Goal: Task Accomplishment & Management: Use online tool/utility

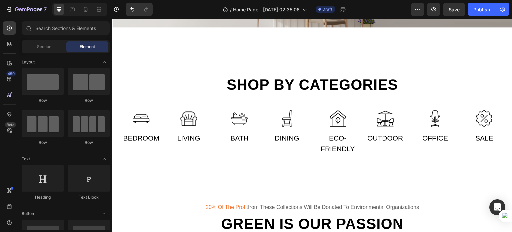
scroll to position [271, 0]
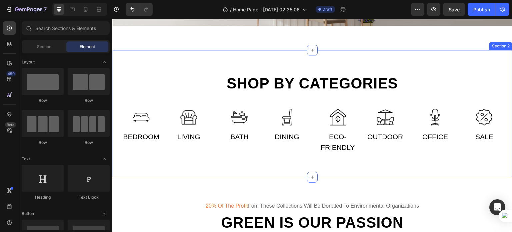
click at [158, 127] on div "Shop by categories Heading Row Image Bedroom Text Image Living Text Row Image B…" at bounding box center [312, 113] width 390 height 79
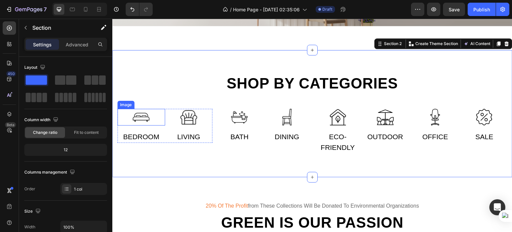
click at [148, 125] on img at bounding box center [141, 117] width 17 height 17
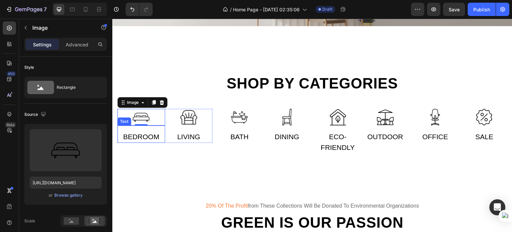
click at [160, 143] on div "Bedroom" at bounding box center [141, 137] width 48 height 12
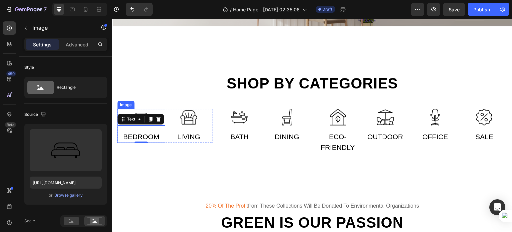
click at [117, 125] on div at bounding box center [141, 117] width 48 height 17
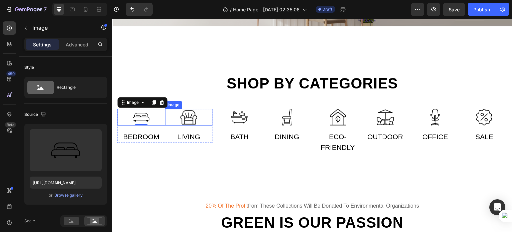
click at [210, 125] on div at bounding box center [189, 117] width 48 height 17
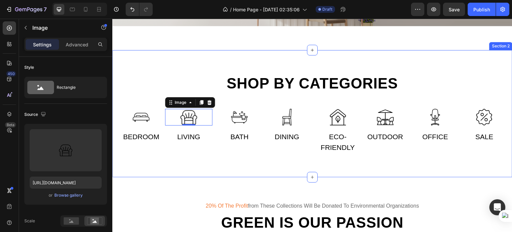
click at [151, 123] on div "Shop by categories Heading Row Image Bedroom Text Image 0 Living Text Row Image…" at bounding box center [312, 113] width 390 height 79
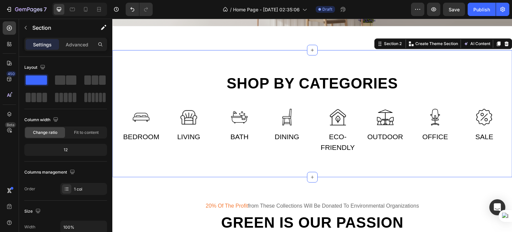
click at [146, 124] on div "Shop by categories Heading Row Image Bedroom Text Image Living Text Row Image B…" at bounding box center [312, 113] width 390 height 79
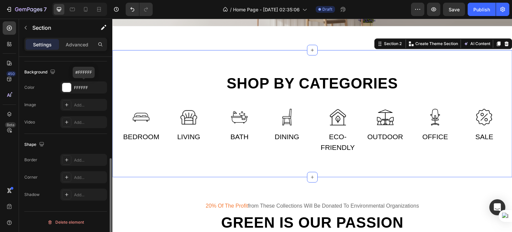
scroll to position [0, 0]
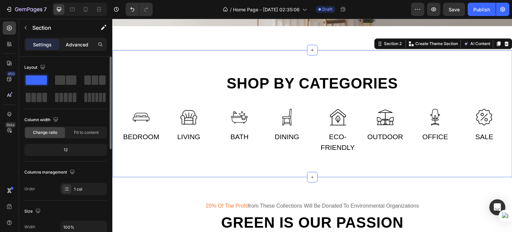
click at [77, 43] on p "Advanced" at bounding box center [77, 44] width 23 height 7
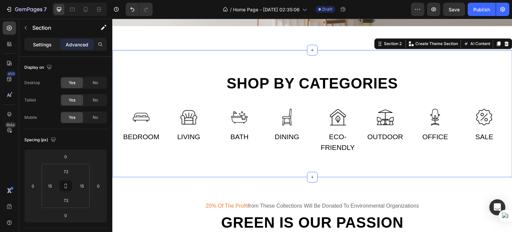
click at [51, 43] on p "Settings" at bounding box center [42, 44] width 19 height 7
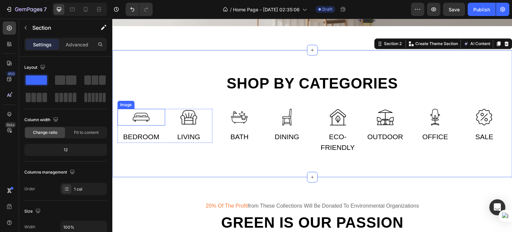
click at [145, 125] on img at bounding box center [141, 117] width 17 height 17
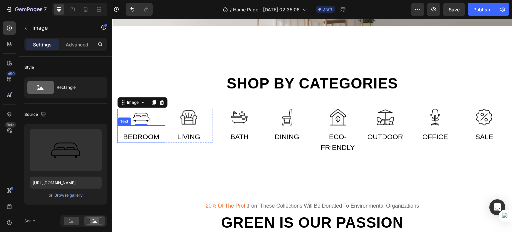
click at [144, 143] on div "Bedroom" at bounding box center [141, 137] width 48 height 12
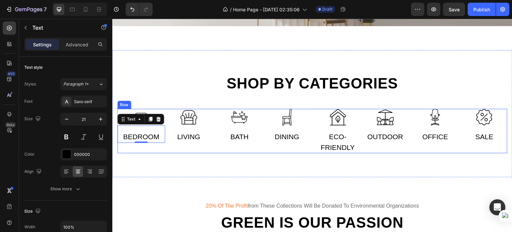
click at [159, 153] on div "Image Bedroom Text 0 Image Living Text Row" at bounding box center [164, 131] width 95 height 44
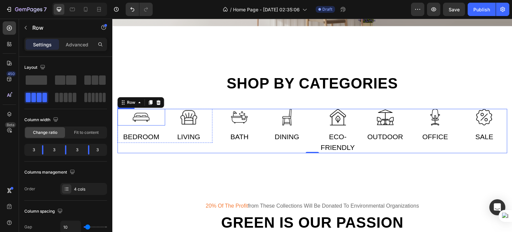
click at [155, 125] on div at bounding box center [141, 117] width 48 height 17
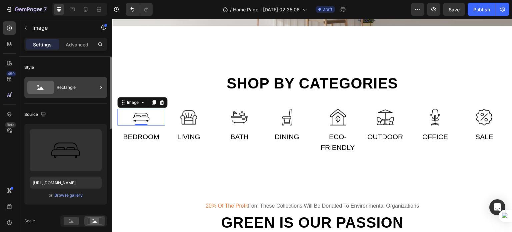
click at [79, 87] on div "Rectangle" at bounding box center [77, 87] width 41 height 15
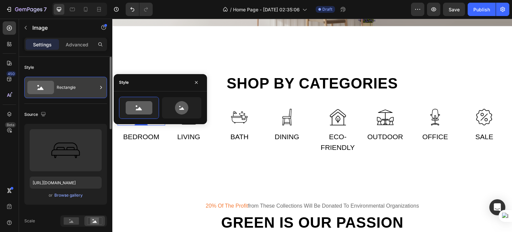
click at [79, 87] on div "Rectangle" at bounding box center [77, 87] width 41 height 15
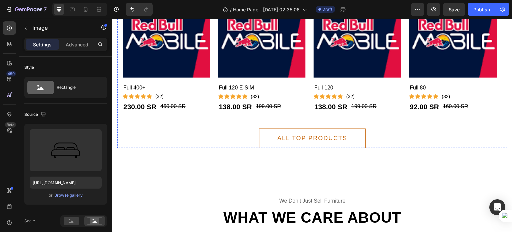
scroll to position [870, 0]
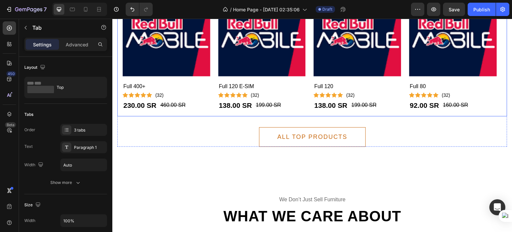
click at [202, 116] on div "Product Images Sale 50% Product Badge Full 400+ Product Title Icon Icon Icon Ic…" at bounding box center [312, 45] width 390 height 144
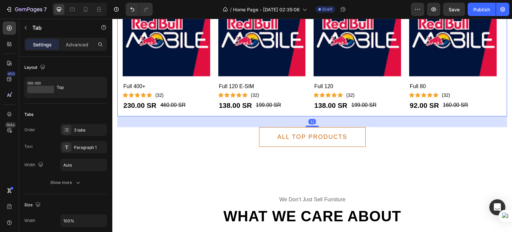
click at [200, 112] on div "Product Images Sale 50% Product Badge Full 400+ Product Title Icon Icon Icon Ic…" at bounding box center [312, 45] width 390 height 144
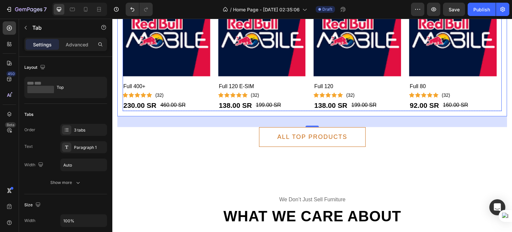
click at [211, 106] on div "Product Images Sale 50% Product Badge Full 400+ Product Title Icon Icon Icon Ic…" at bounding box center [312, 50] width 379 height 122
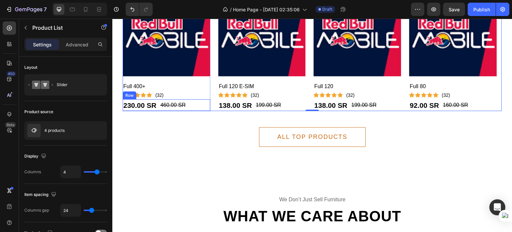
click at [209, 101] on div "230.00 SR Product Price Product Price 460.00 SR Compare Price Compare Price Row" at bounding box center [167, 105] width 88 height 12
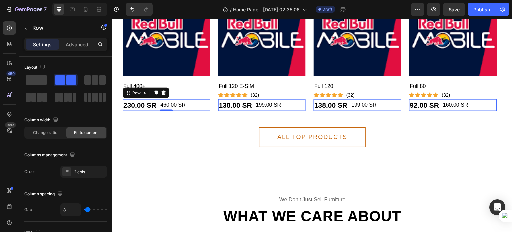
scroll to position [845, 0]
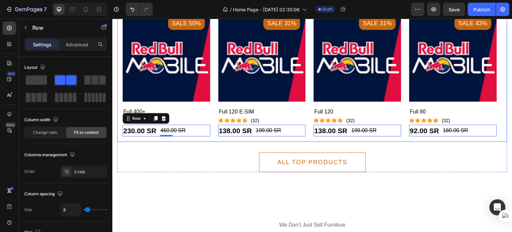
click at [121, 103] on div "Product Images Sale 50% Product Badge Full 400+ Product Title Icon Icon Icon Ic…" at bounding box center [312, 70] width 390 height 144
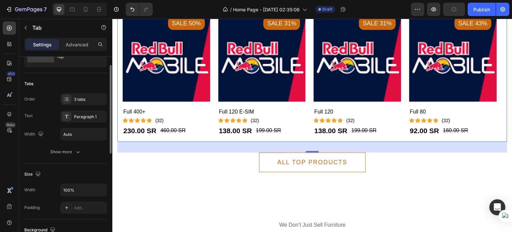
scroll to position [45, 0]
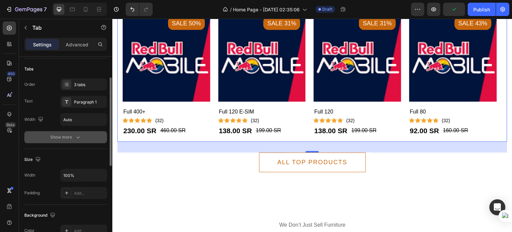
click at [65, 136] on div "Show more" at bounding box center [65, 137] width 31 height 7
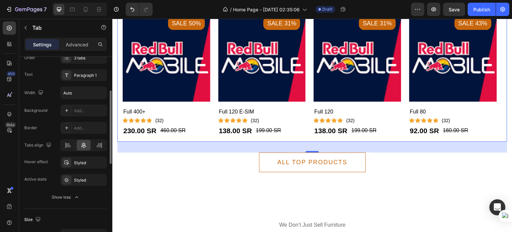
scroll to position [0, 0]
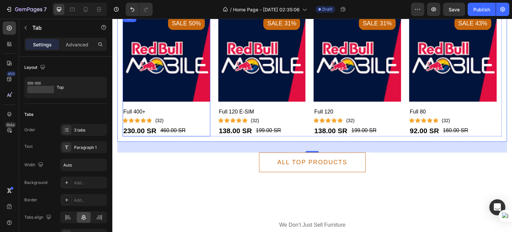
click at [203, 105] on div "Full 400+ Product Title Icon Icon Icon Icon Icon Icon List Hoz (32) Text block …" at bounding box center [167, 113] width 88 height 23
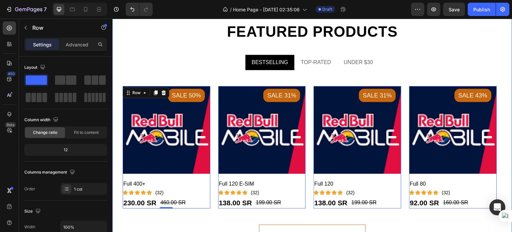
scroll to position [794, 0]
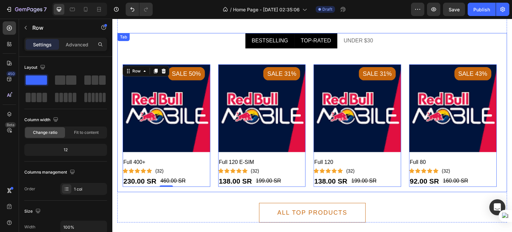
click at [314, 44] on div "TOP-RATED" at bounding box center [316, 41] width 32 height 10
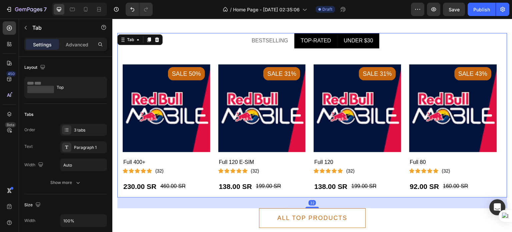
click at [363, 34] on li "UNDER $30" at bounding box center [358, 40] width 42 height 15
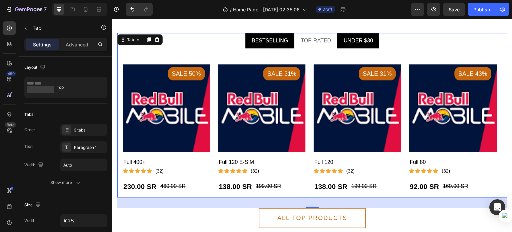
click at [279, 41] on div "BESTSELLING" at bounding box center [270, 41] width 38 height 10
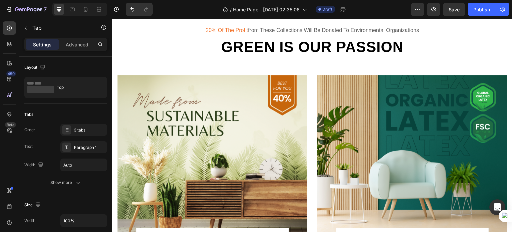
scroll to position [464, 0]
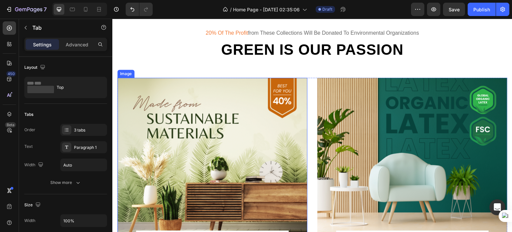
click at [238, 137] on img at bounding box center [212, 163] width 190 height 170
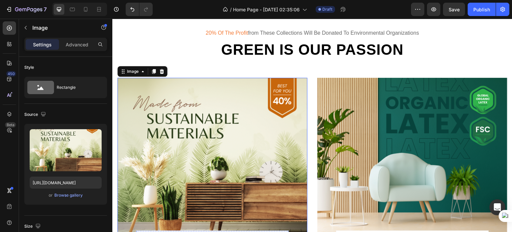
scroll to position [554, 0]
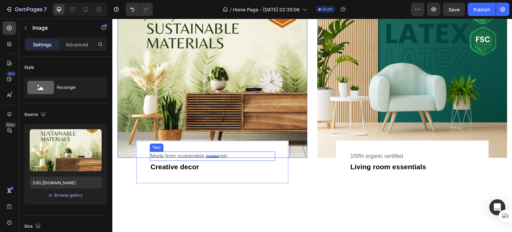
click at [272, 151] on div "Made from sustainable materials" at bounding box center [212, 155] width 125 height 9
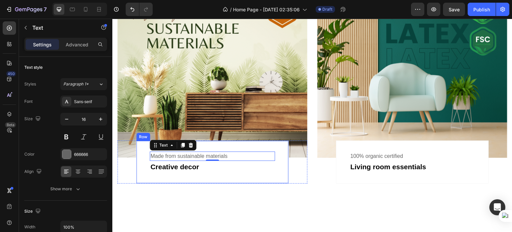
click at [280, 144] on div "Made from sustainable materials Text 0 Creative decor Text Row" at bounding box center [212, 161] width 153 height 43
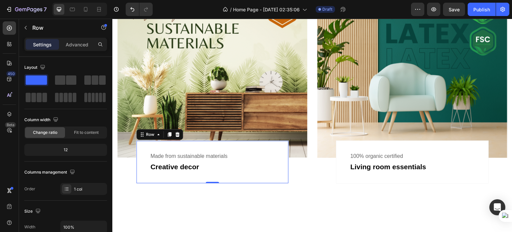
click at [281, 161] on div "Made from sustainable materials Text Creative decor Text Row 0" at bounding box center [212, 161] width 153 height 43
click at [302, 154] on div "Made from sustainable materials Text Creative decor Text Row 0 Row" at bounding box center [212, 161] width 190 height 43
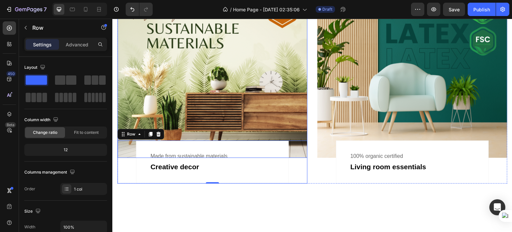
click at [302, 119] on img at bounding box center [212, 73] width 190 height 170
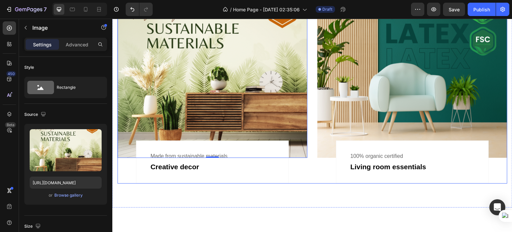
click at [309, 121] on div "Image 0 Made from sustainable materials Text Creative decor Text Row Row Image …" at bounding box center [312, 86] width 390 height 196
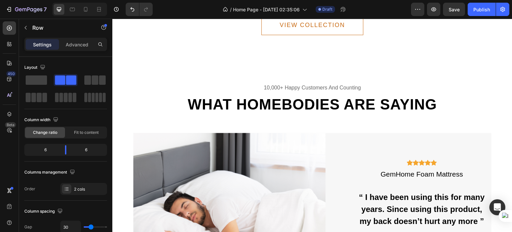
scroll to position [1393, 0]
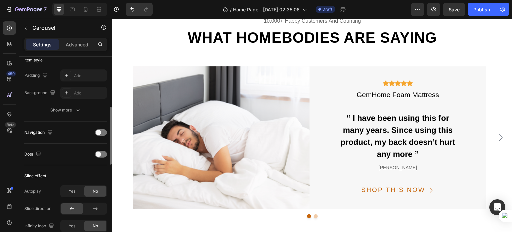
scroll to position [174, 0]
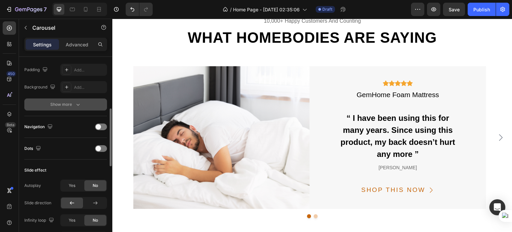
click at [71, 101] on div "Show more" at bounding box center [65, 104] width 31 height 7
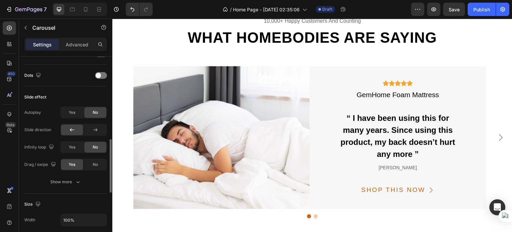
scroll to position [299, 0]
click at [73, 149] on span "Yes" at bounding box center [72, 147] width 7 height 6
click at [76, 108] on div "Yes" at bounding box center [72, 112] width 22 height 11
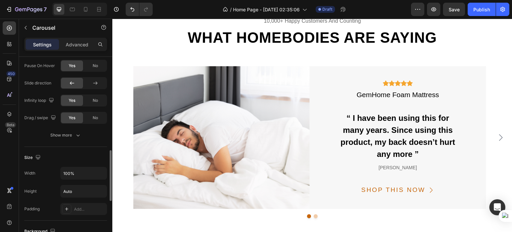
scroll to position [381, 0]
click at [76, 135] on icon "button" at bounding box center [78, 134] width 7 height 7
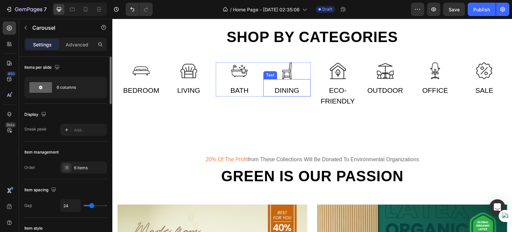
scroll to position [318, 0]
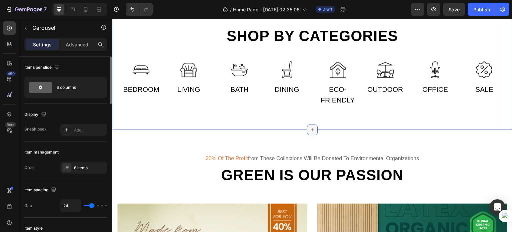
click at [310, 132] on icon at bounding box center [312, 129] width 5 height 5
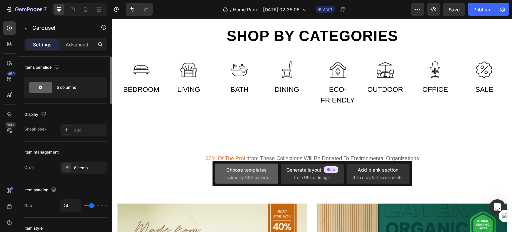
click at [255, 171] on div "Choose templates" at bounding box center [246, 169] width 40 height 7
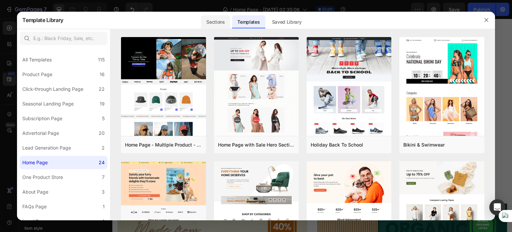
click at [210, 27] on div "Sections" at bounding box center [215, 21] width 29 height 13
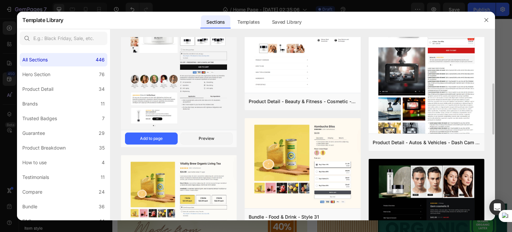
scroll to position [199, 0]
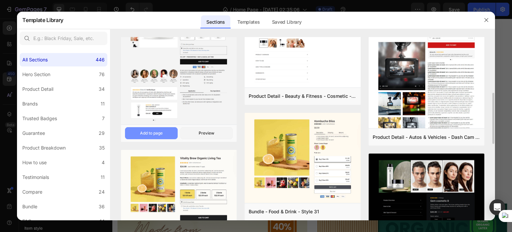
click at [153, 132] on div "Add to page" at bounding box center [151, 133] width 23 height 6
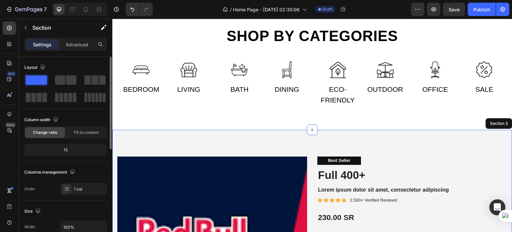
scroll to position [449, 0]
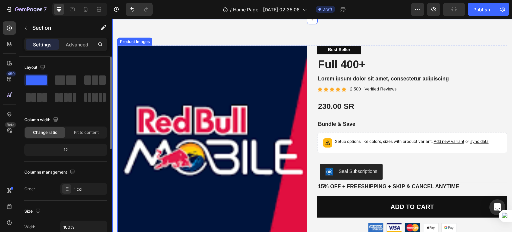
click at [300, 97] on img at bounding box center [212, 141] width 190 height 190
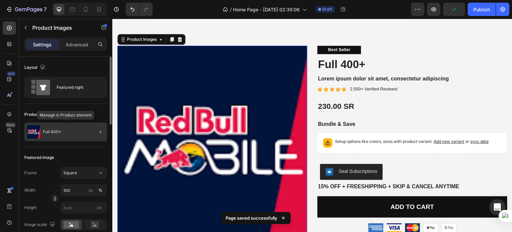
click at [80, 135] on div "Full 400+" at bounding box center [65, 131] width 83 height 19
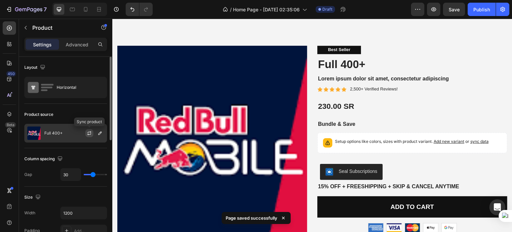
click at [90, 132] on icon "button" at bounding box center [89, 132] width 5 height 5
click at [99, 133] on icon "button" at bounding box center [99, 132] width 5 height 5
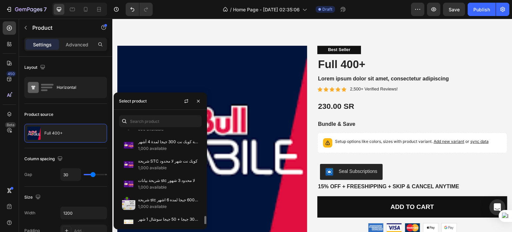
scroll to position [904, 0]
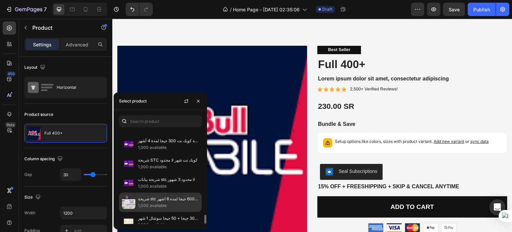
click at [177, 195] on p "شريحة stc انترنت 600 جيجا لمده 6 اشهر" at bounding box center [168, 198] width 61 height 7
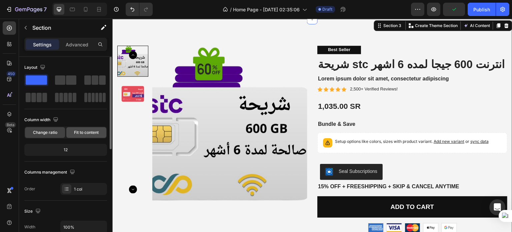
click at [87, 127] on div "Fit to content" at bounding box center [86, 132] width 40 height 11
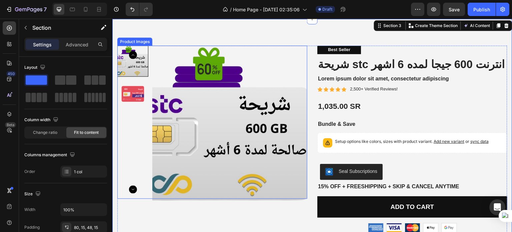
click at [294, 66] on img at bounding box center [229, 123] width 155 height 155
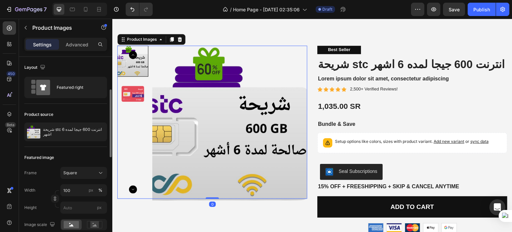
scroll to position [36, 0]
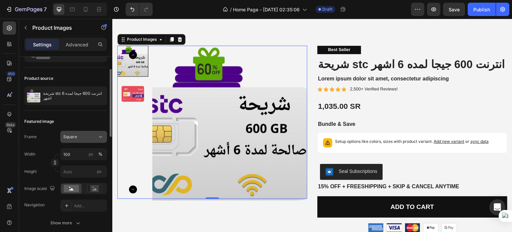
click at [97, 139] on div "Square" at bounding box center [83, 136] width 41 height 7
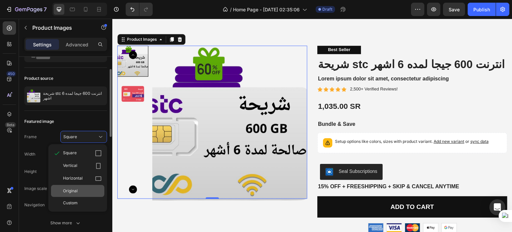
click at [96, 186] on div "Original" at bounding box center [77, 191] width 53 height 12
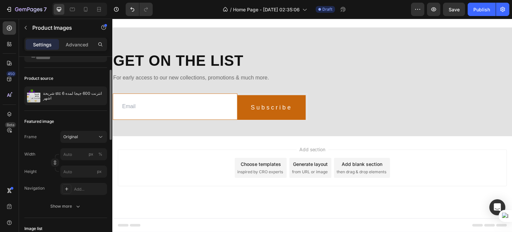
scroll to position [2404, 0]
